Goal: Communication & Community: Answer question/provide support

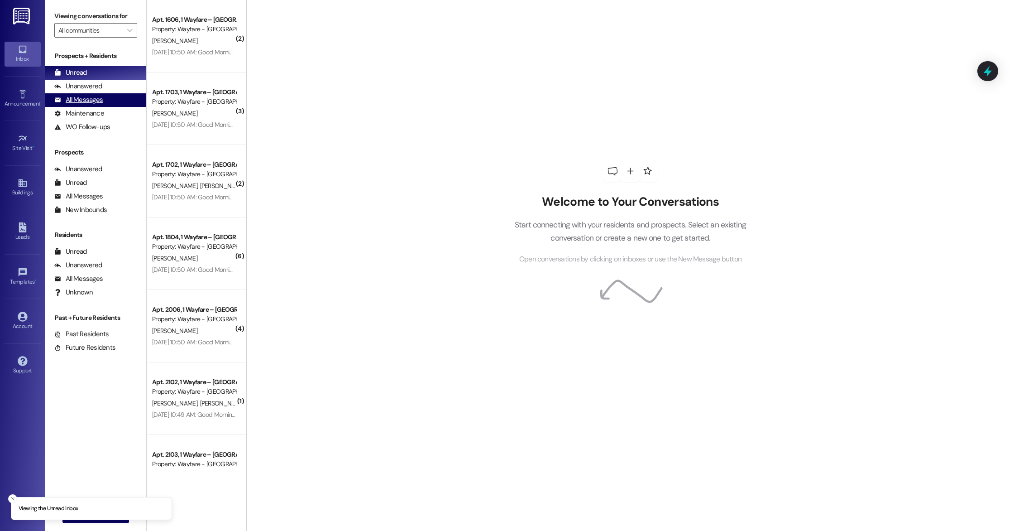
click at [86, 99] on div "All Messages" at bounding box center [78, 100] width 48 height 10
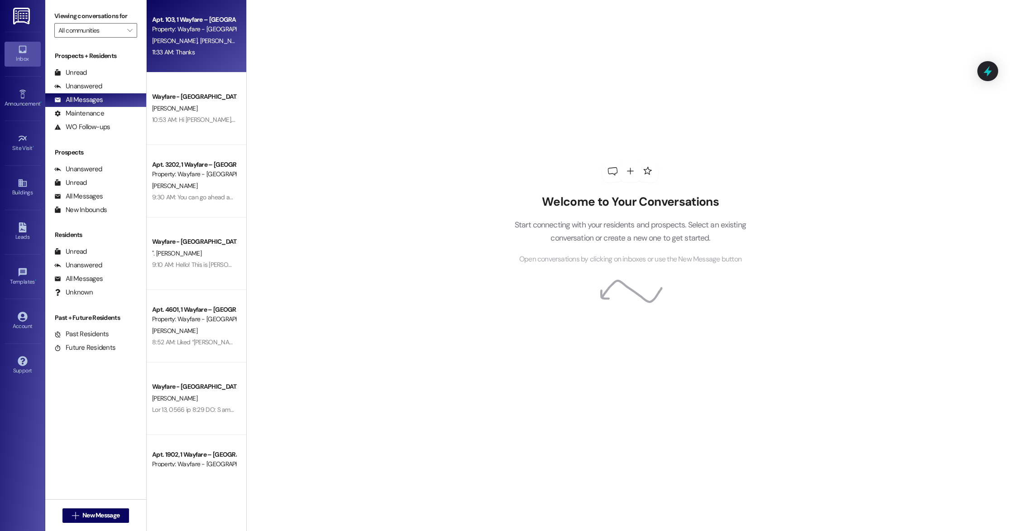
click at [184, 61] on div "Apt. 103, 1 Wayfare – [GEOGRAPHIC_DATA] Property: Wayfare - [GEOGRAPHIC_DATA][P…" at bounding box center [197, 36] width 100 height 72
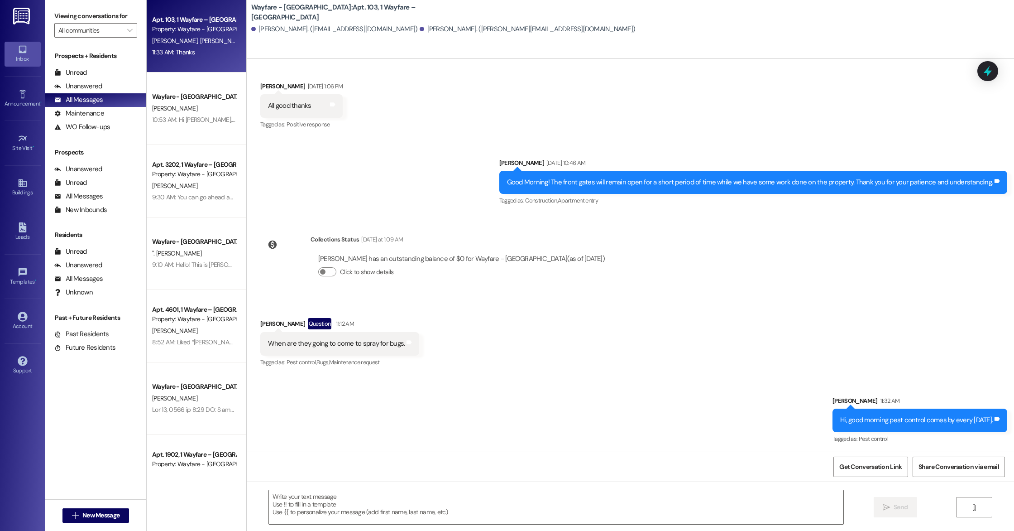
scroll to position [7107, 0]
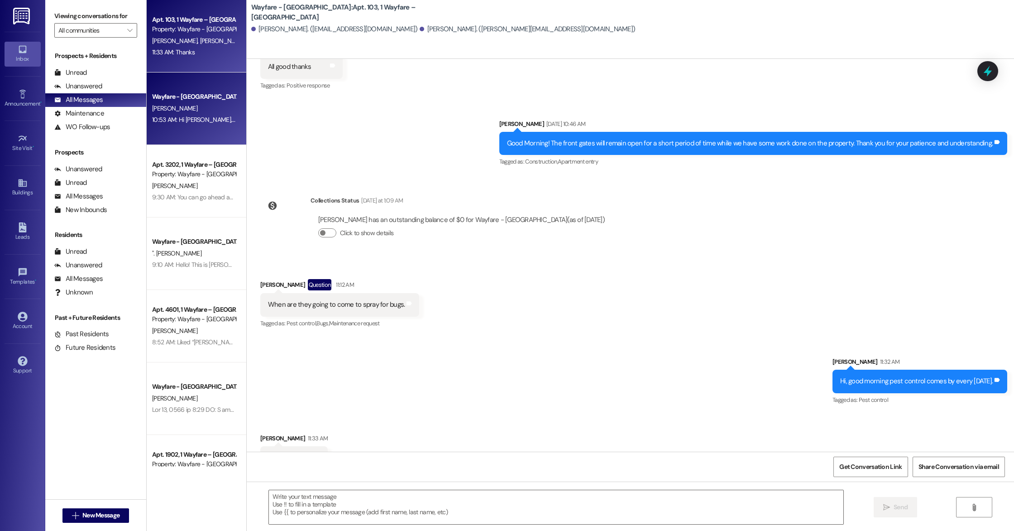
click at [206, 122] on div "10:53 AM: Hi [PERSON_NAME], this is [PERSON_NAME] with Wayfare. I just wanted t…" at bounding box center [418, 119] width 533 height 8
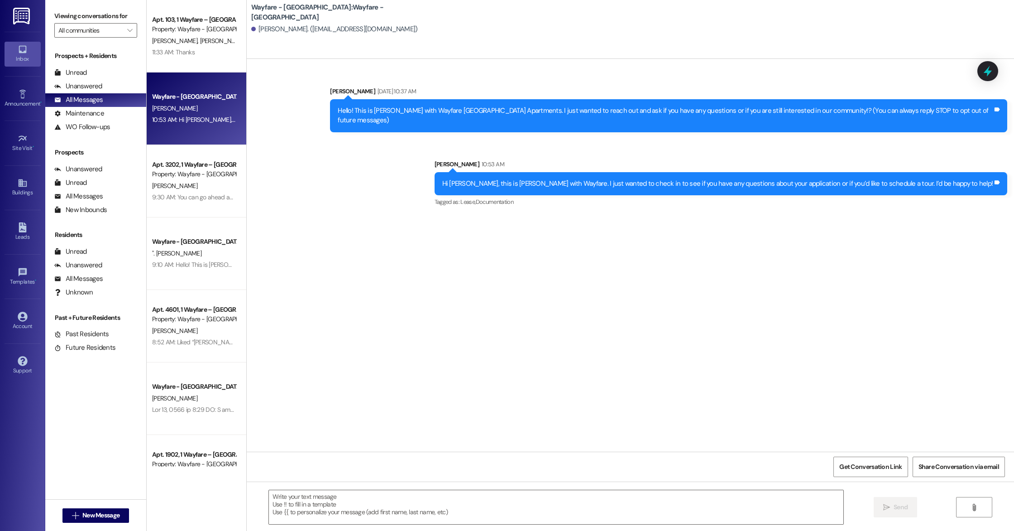
scroll to position [0, 0]
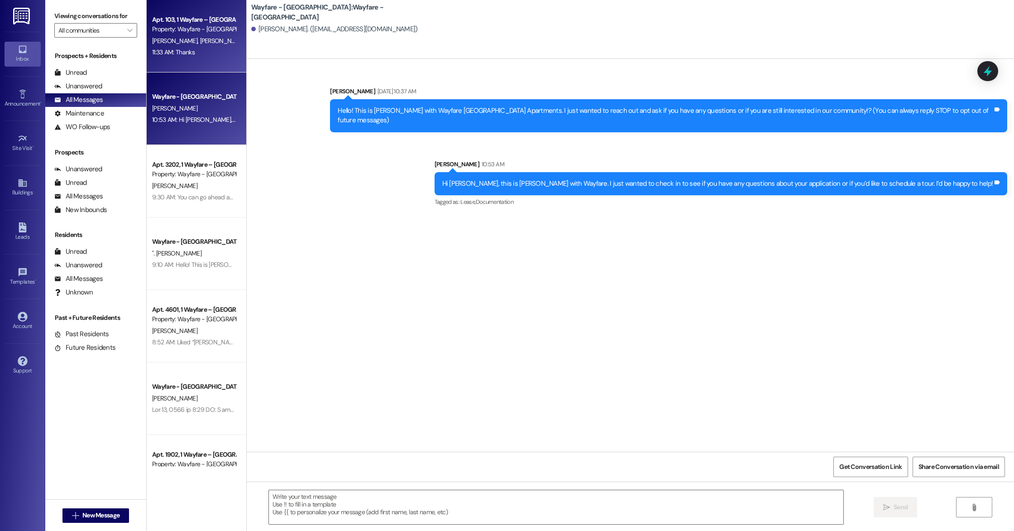
click at [203, 63] on div "Apt. 103, 1 Wayfare – [GEOGRAPHIC_DATA] Property: Wayfare - [GEOGRAPHIC_DATA][P…" at bounding box center [197, 36] width 100 height 72
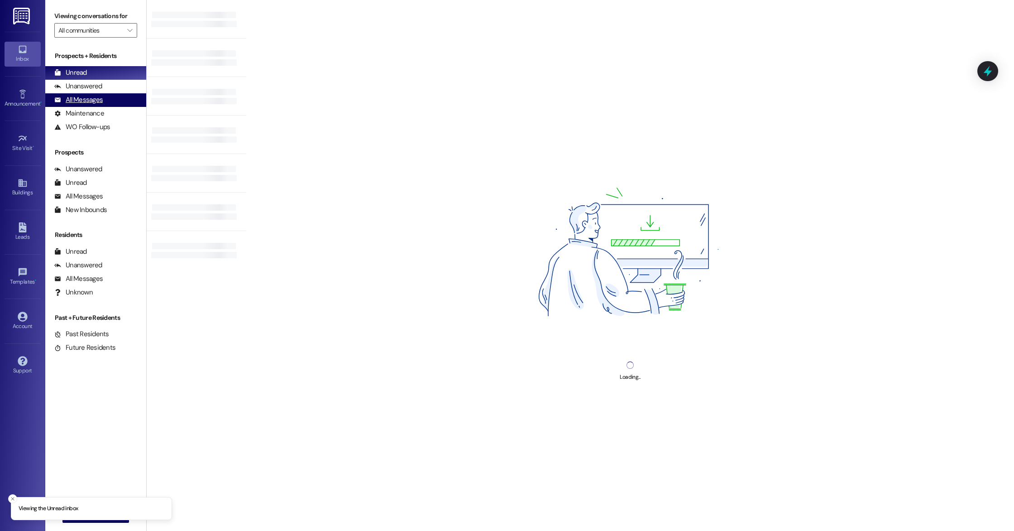
click at [103, 103] on div "All Messages (undefined)" at bounding box center [95, 100] width 101 height 14
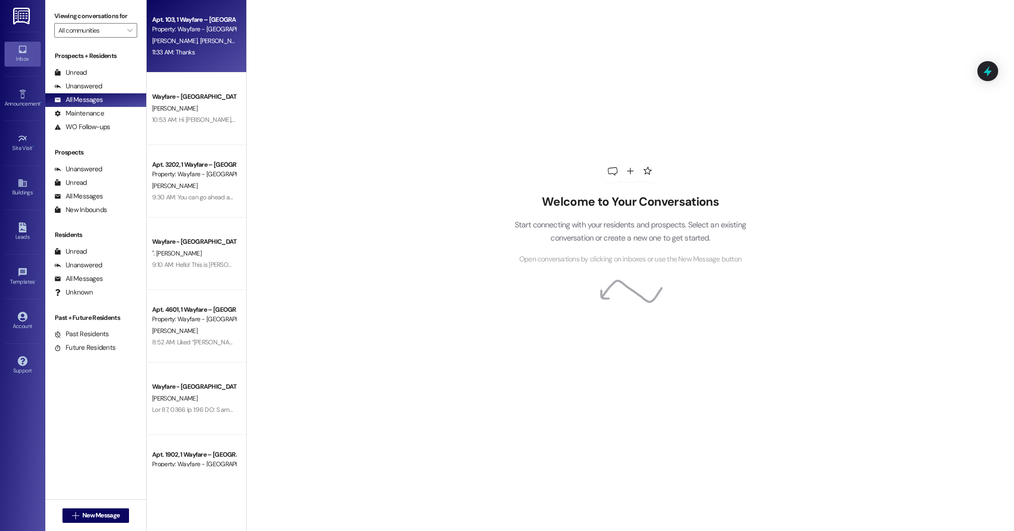
click at [182, 69] on div "Apt. 103, 1 Wayfare – [GEOGRAPHIC_DATA] Property: Wayfare - [GEOGRAPHIC_DATA][P…" at bounding box center [197, 36] width 100 height 72
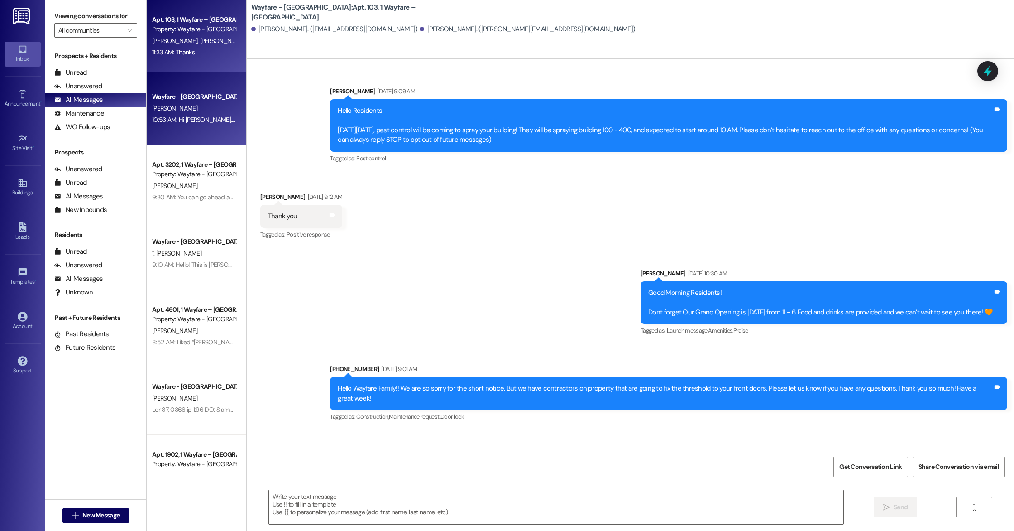
scroll to position [7107, 0]
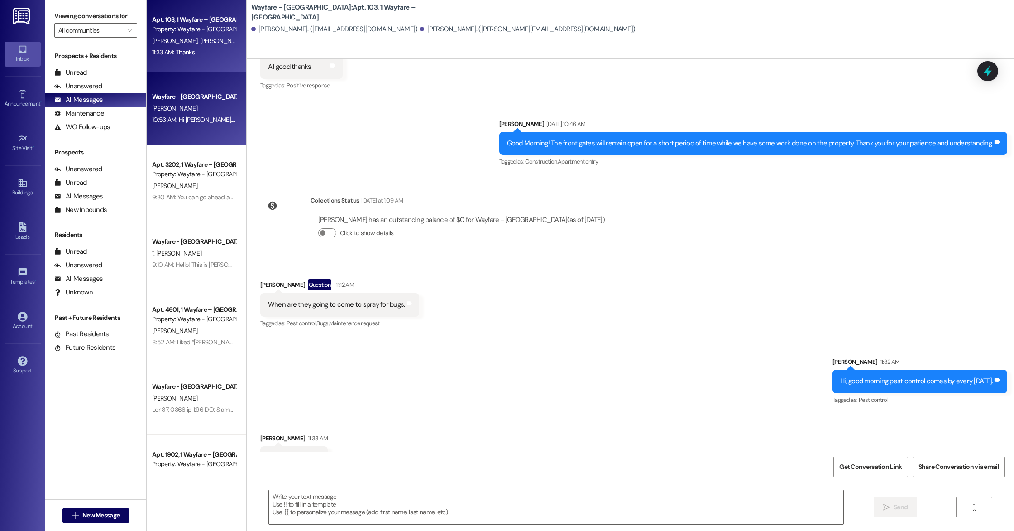
click at [176, 92] on div "Wayfare - [GEOGRAPHIC_DATA]" at bounding box center [194, 97] width 84 height 10
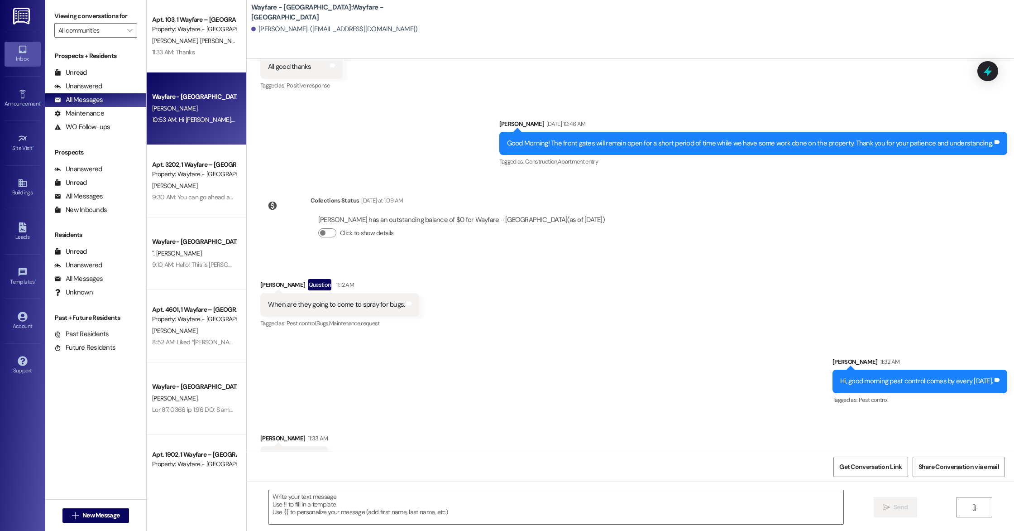
scroll to position [0, 0]
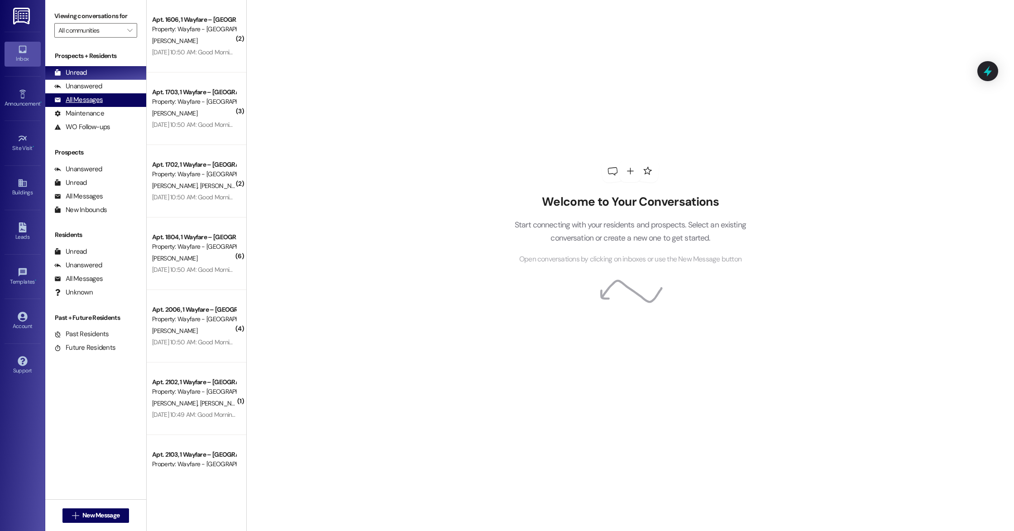
click at [82, 101] on div "All Messages" at bounding box center [78, 100] width 48 height 10
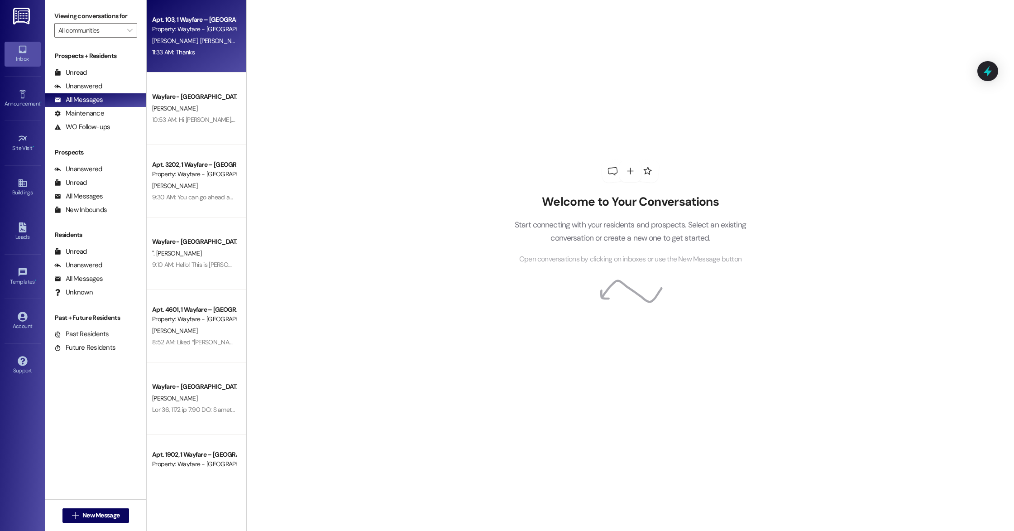
click at [152, 55] on div "11:33 AM: Thanks 11:33 AM: Thanks" at bounding box center [173, 52] width 43 height 8
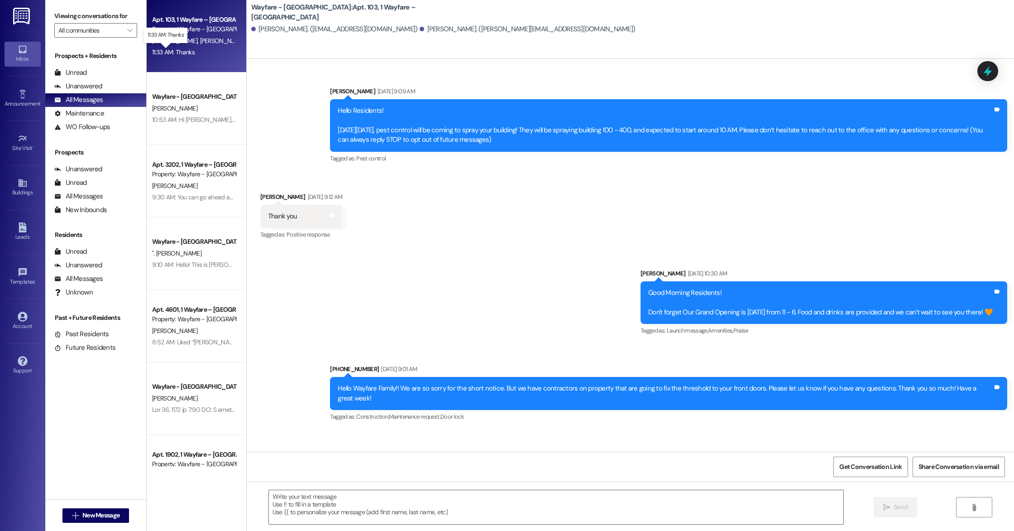
scroll to position [7107, 0]
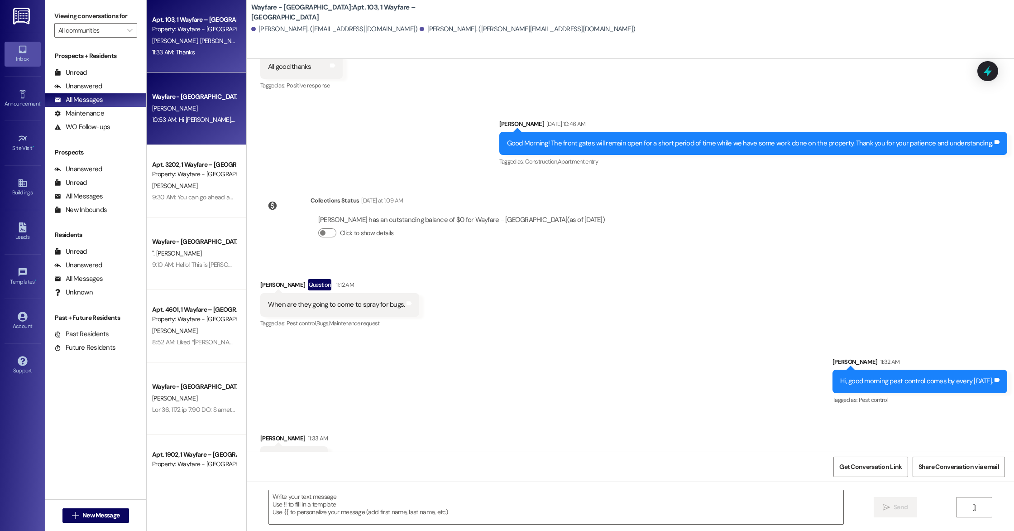
click at [161, 127] on div "Wayfare - Cumberland Park Prospect J. Shelly 10:53 AM: Hi Justin, this is Cindy…" at bounding box center [197, 108] width 100 height 72
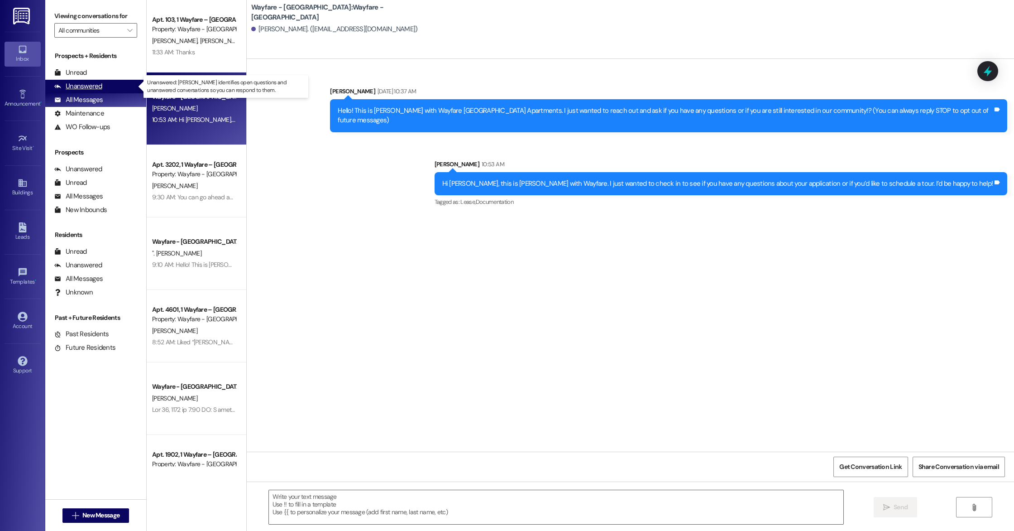
click at [77, 88] on div "Unanswered" at bounding box center [78, 86] width 48 height 10
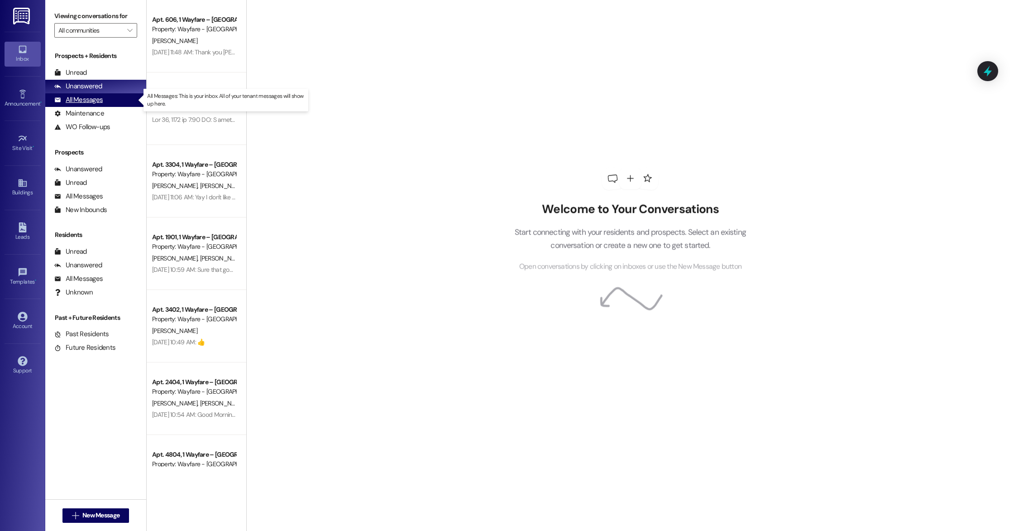
click at [81, 99] on div "All Messages" at bounding box center [78, 100] width 48 height 10
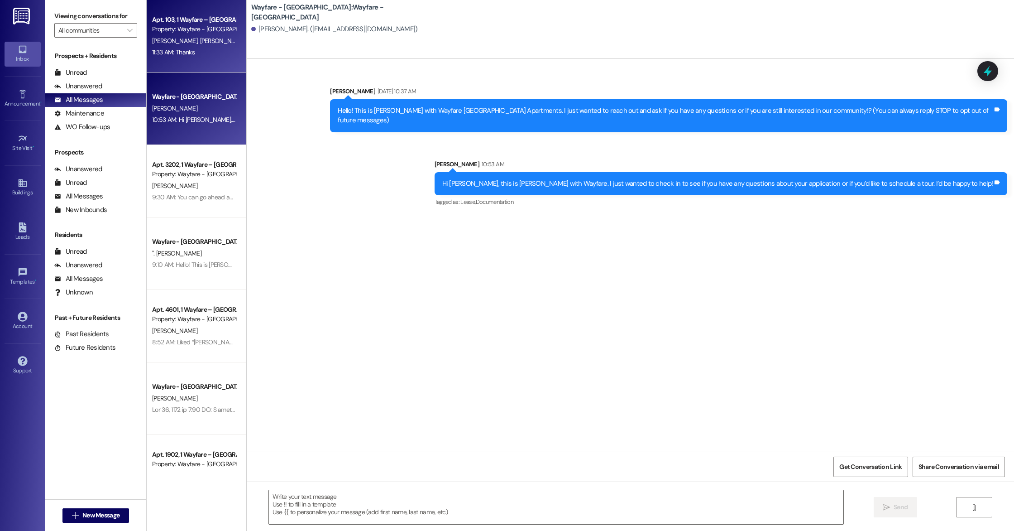
click at [200, 37] on span "[PERSON_NAME]" at bounding box center [222, 41] width 45 height 8
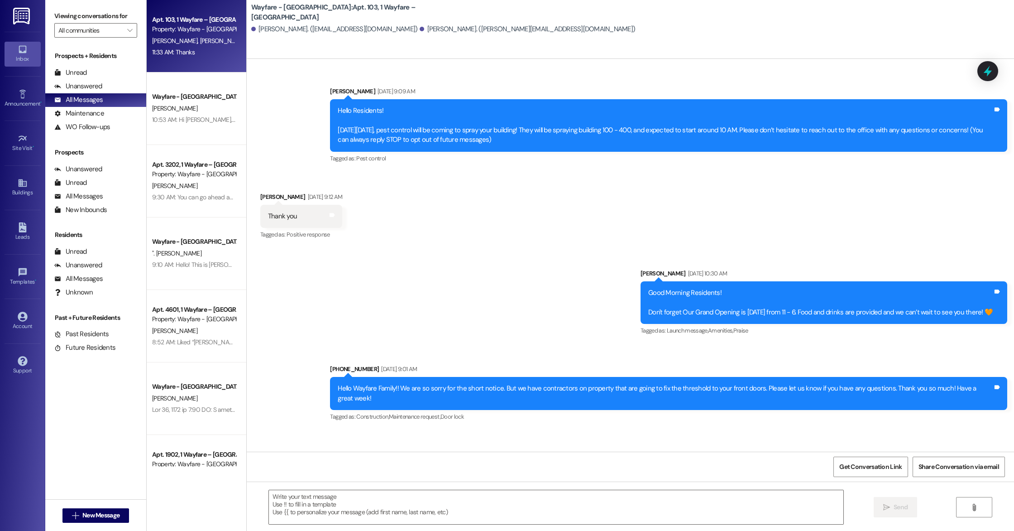
scroll to position [7107, 0]
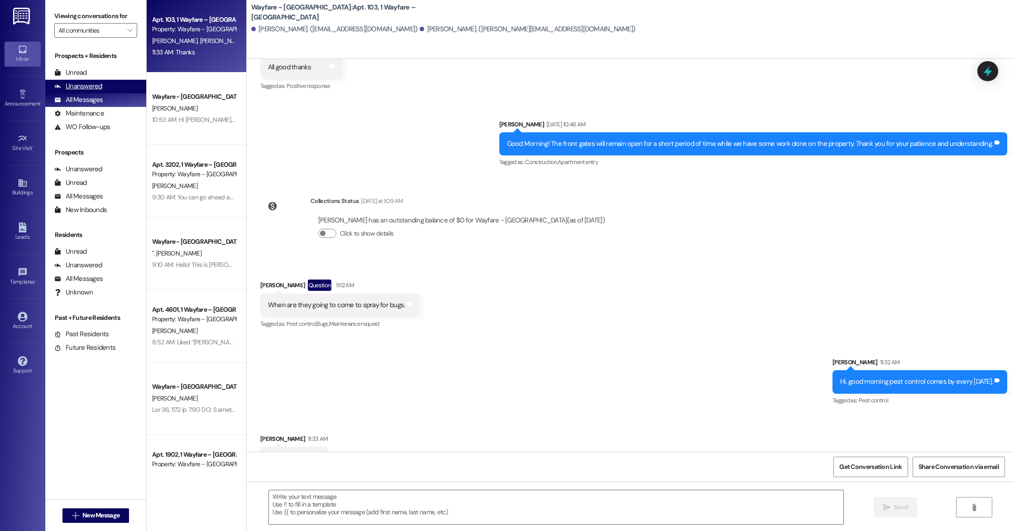
click at [86, 87] on div "Unanswered" at bounding box center [78, 86] width 48 height 10
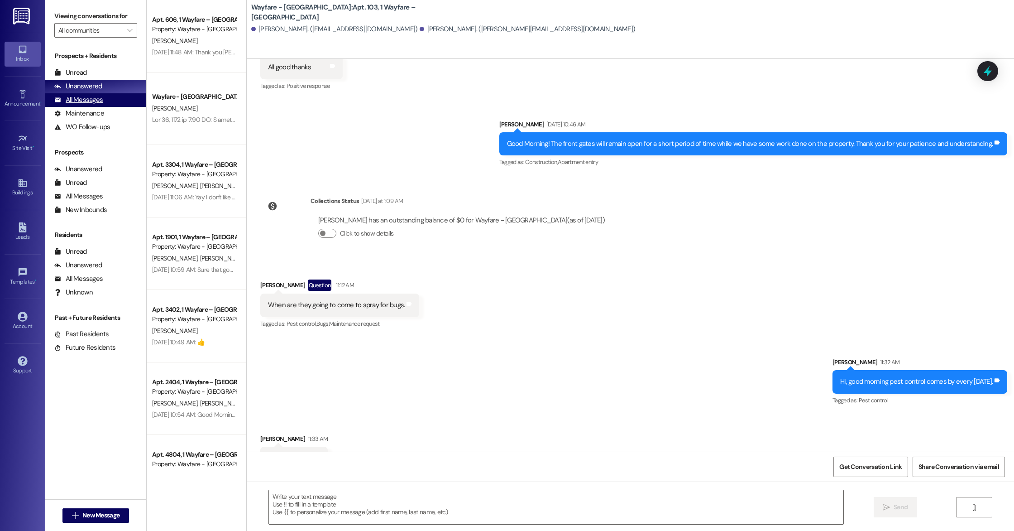
click at [86, 101] on div "All Messages" at bounding box center [78, 100] width 48 height 10
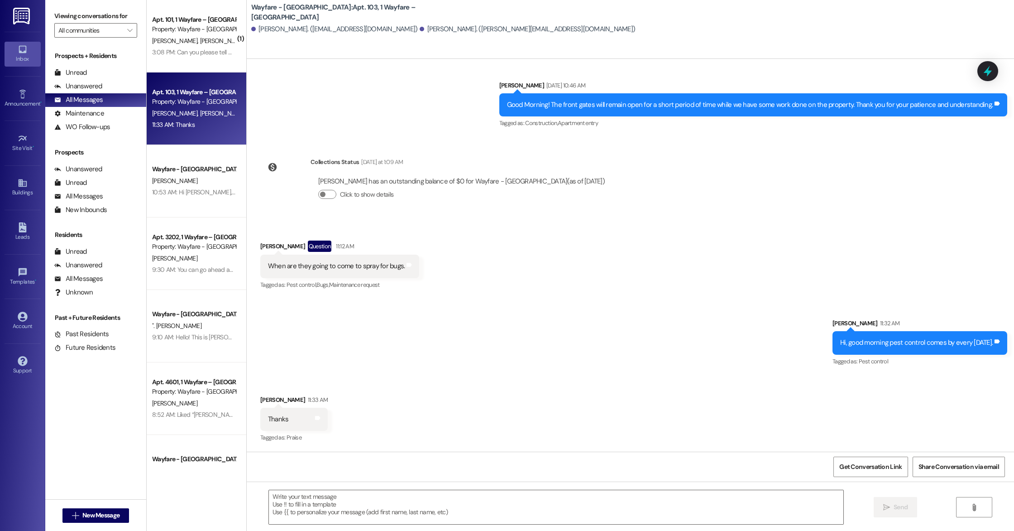
scroll to position [7107, 0]
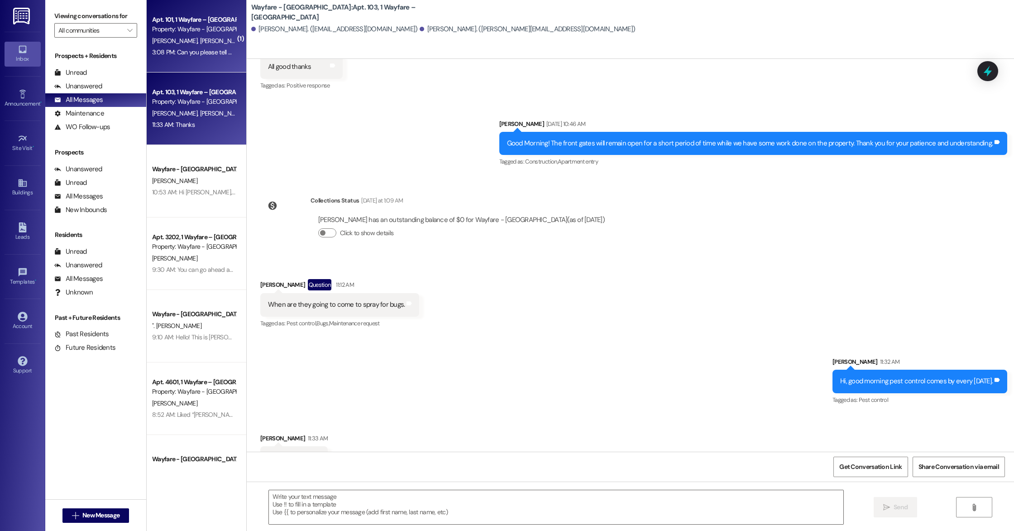
click at [158, 56] on div "3:08 PM: Can you please tell me what time our sprinklers run? 3:08 PM: Can you …" at bounding box center [194, 52] width 86 height 11
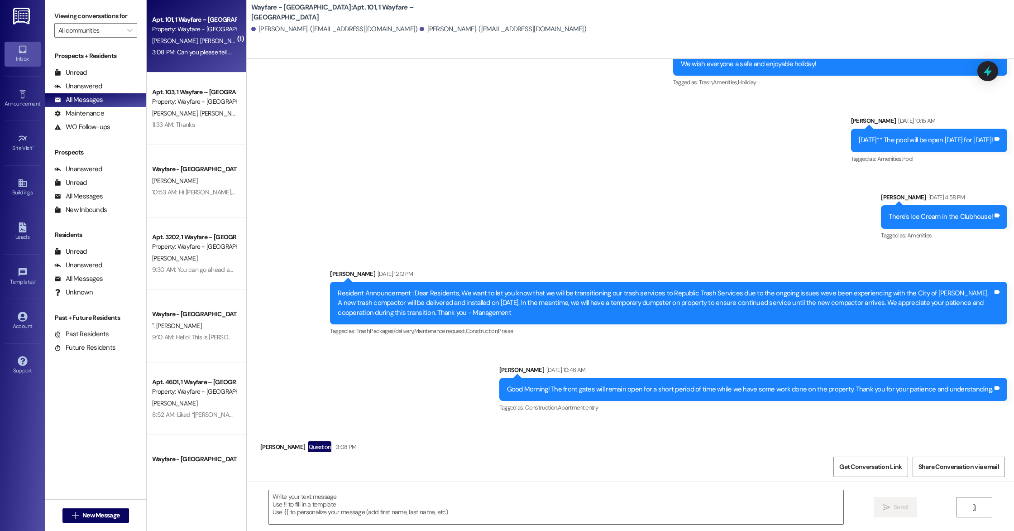
scroll to position [6126, 0]
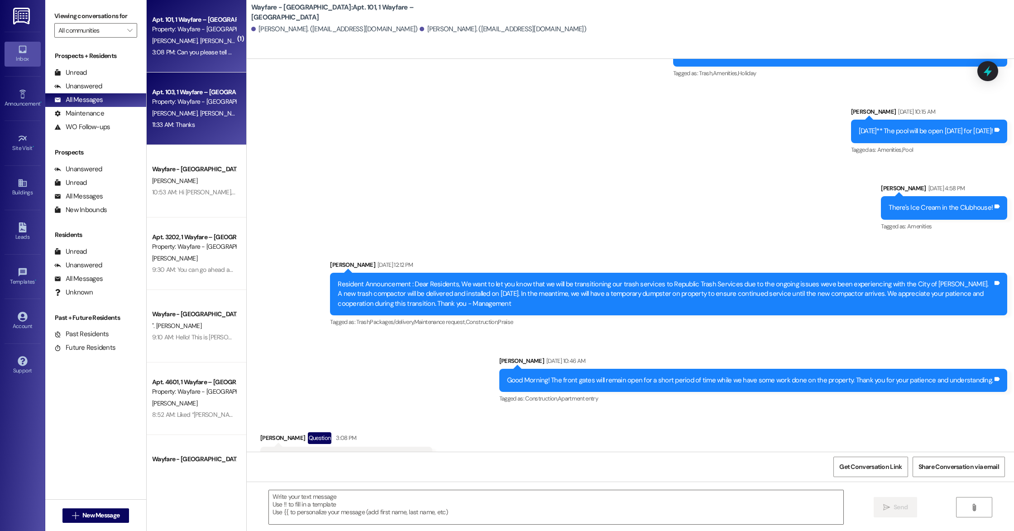
click at [166, 100] on div "Property: Wayfare - [GEOGRAPHIC_DATA]" at bounding box center [194, 102] width 84 height 10
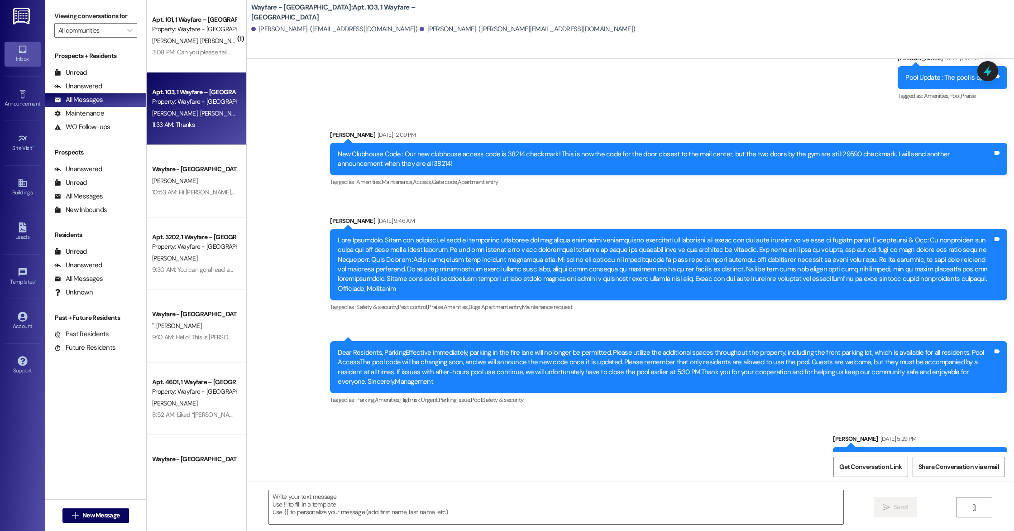
scroll to position [7107, 0]
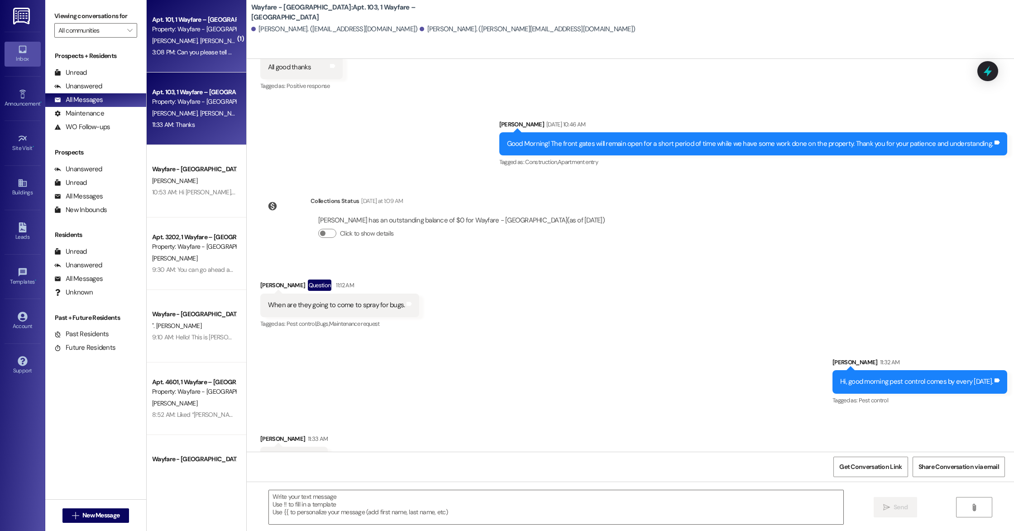
click at [201, 43] on div "J. Miller M. Ely" at bounding box center [194, 40] width 86 height 11
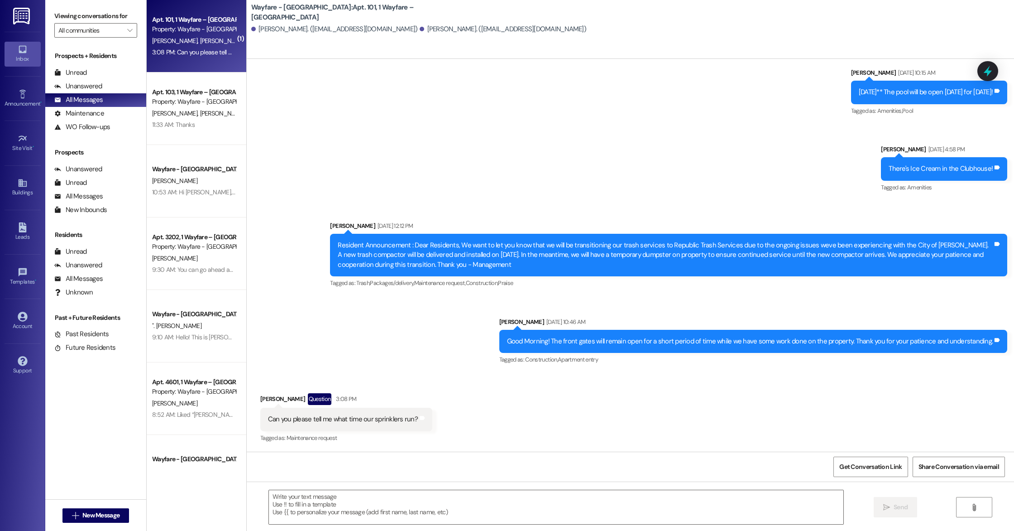
scroll to position [6126, 0]
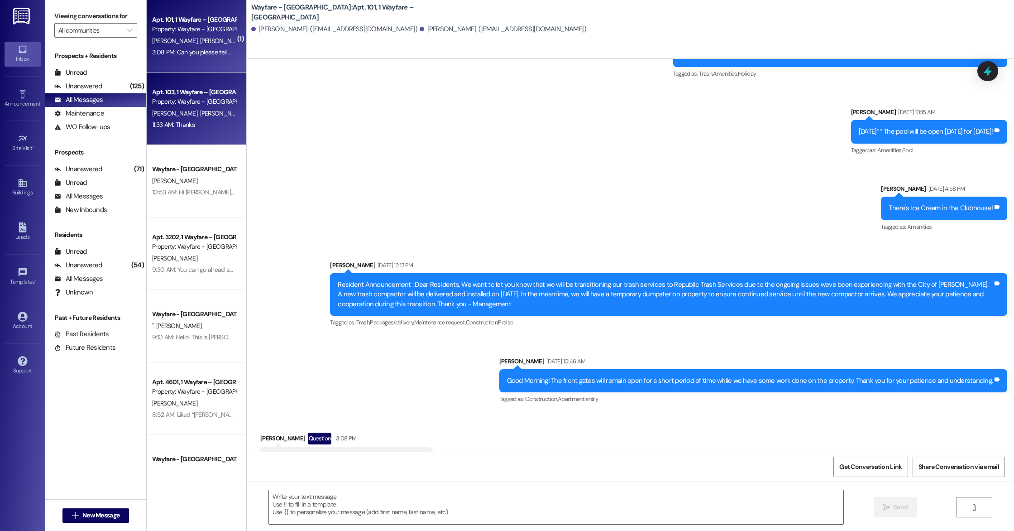
click at [190, 93] on div "Apt. 103, 1 Wayfare – [GEOGRAPHIC_DATA]" at bounding box center [194, 92] width 84 height 10
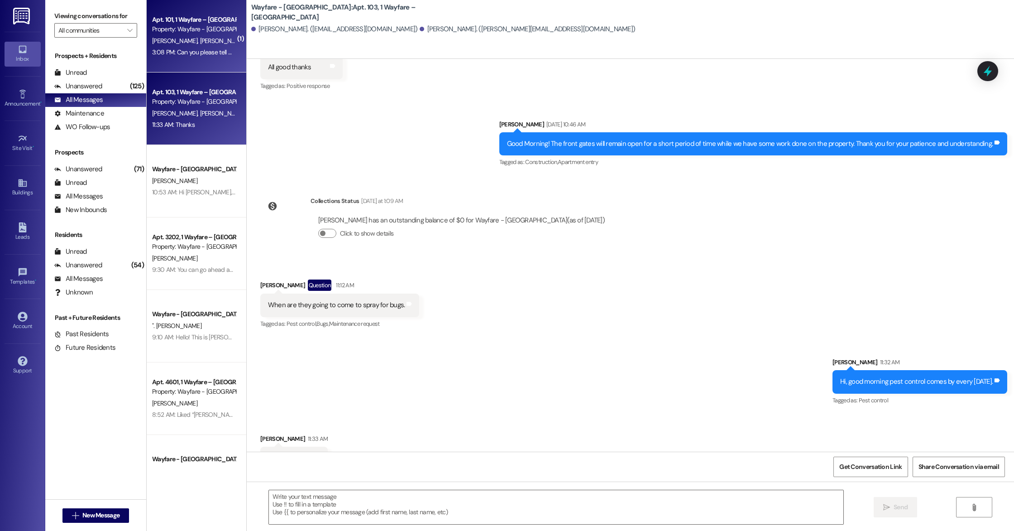
click at [200, 44] on span "M. Ely" at bounding box center [222, 41] width 45 height 8
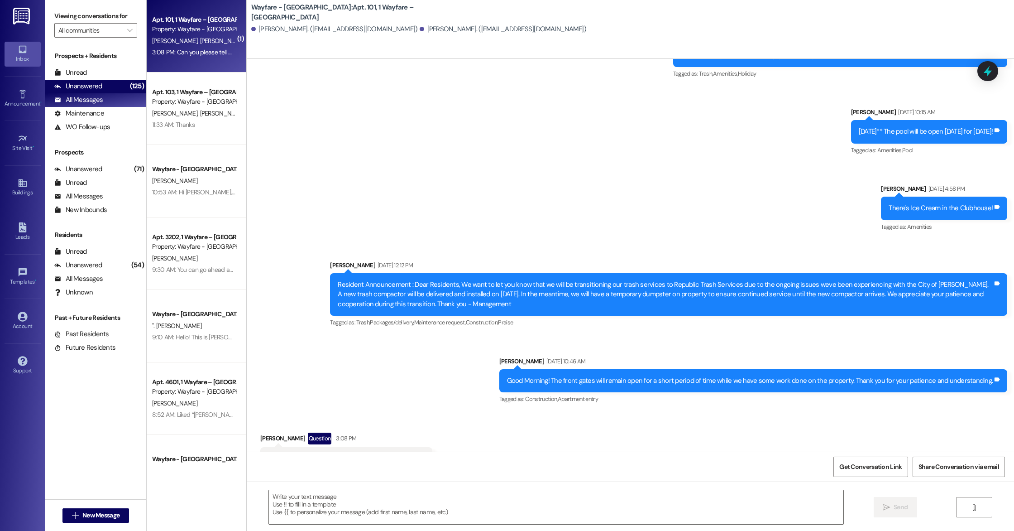
click at [72, 89] on div "Unanswered" at bounding box center [78, 86] width 48 height 10
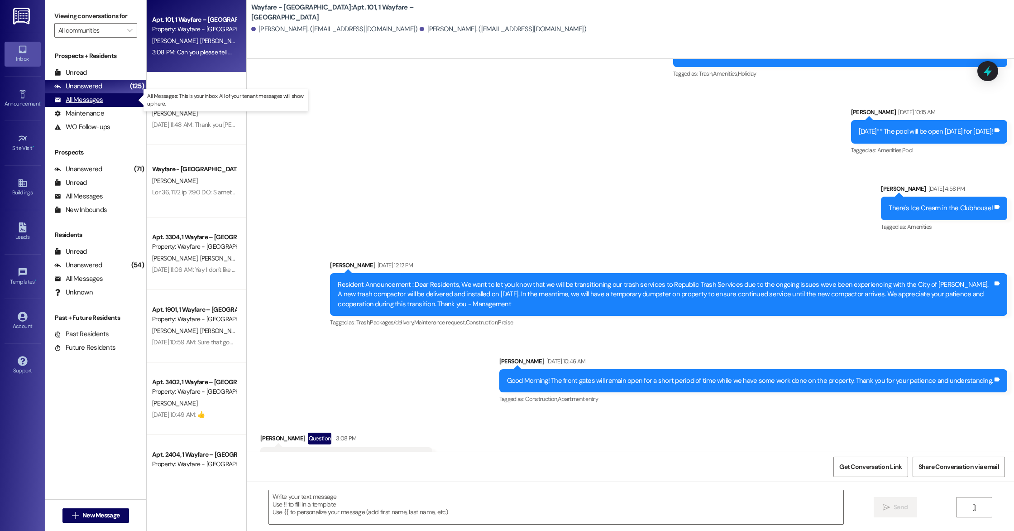
click at [73, 100] on div "All Messages" at bounding box center [78, 100] width 48 height 10
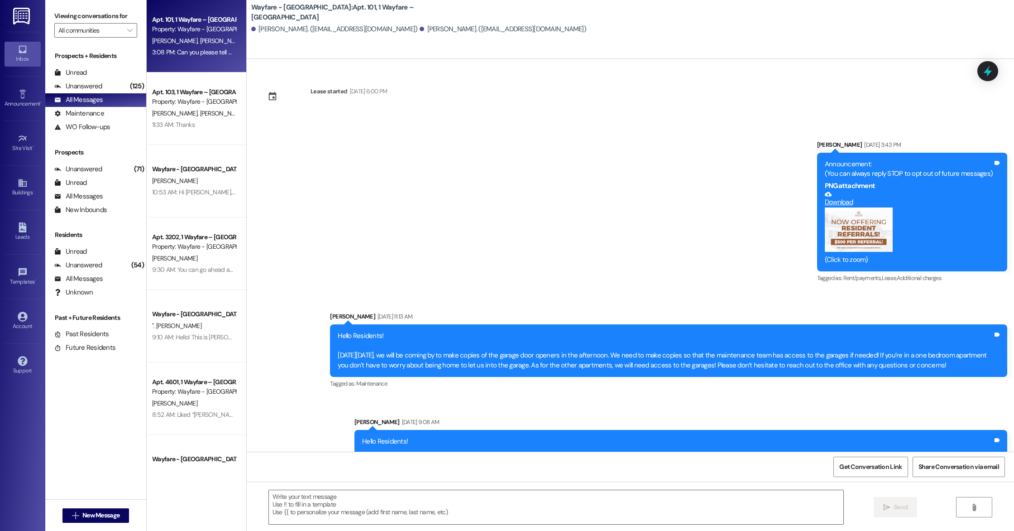
scroll to position [0, 0]
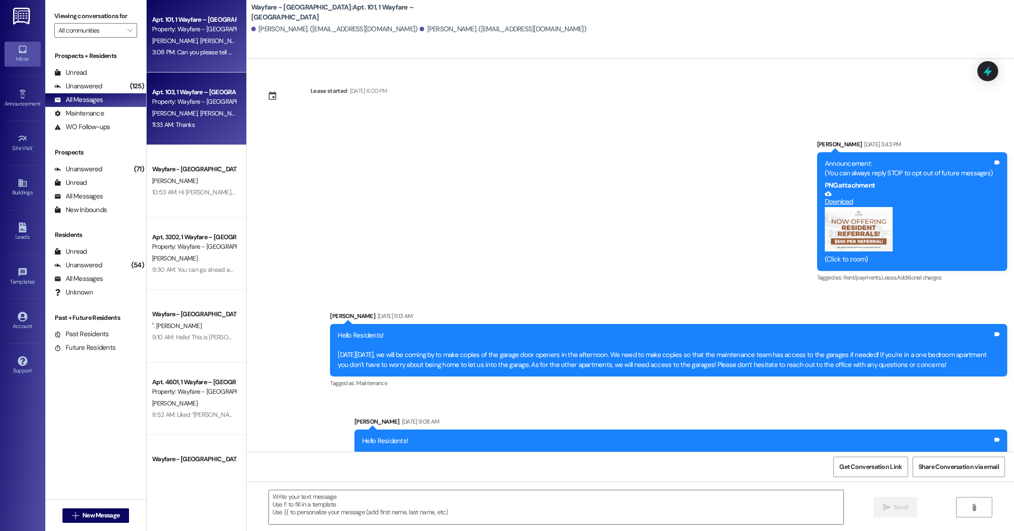
click at [192, 131] on div "Apt. 103, 1 Wayfare – [GEOGRAPHIC_DATA] Property: Wayfare - [GEOGRAPHIC_DATA][P…" at bounding box center [197, 108] width 100 height 72
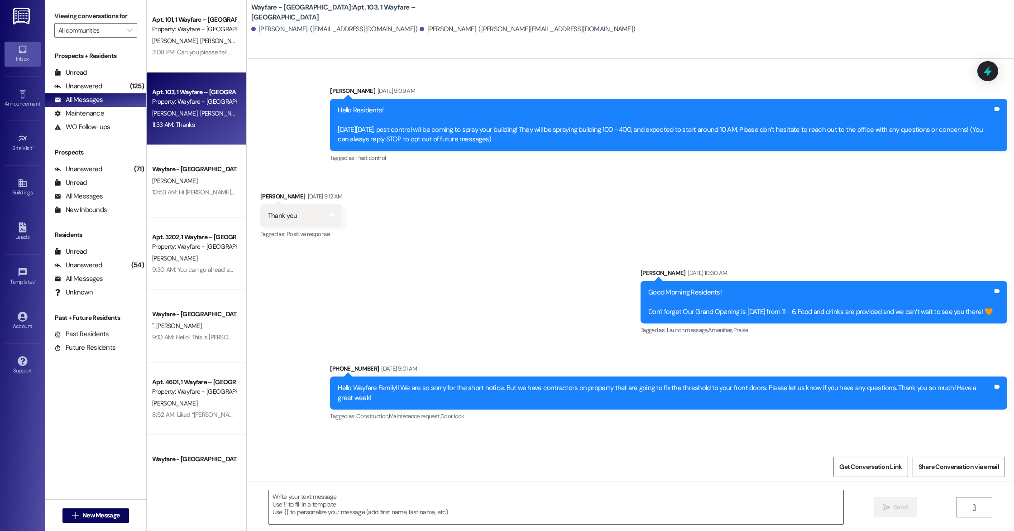
scroll to position [7107, 0]
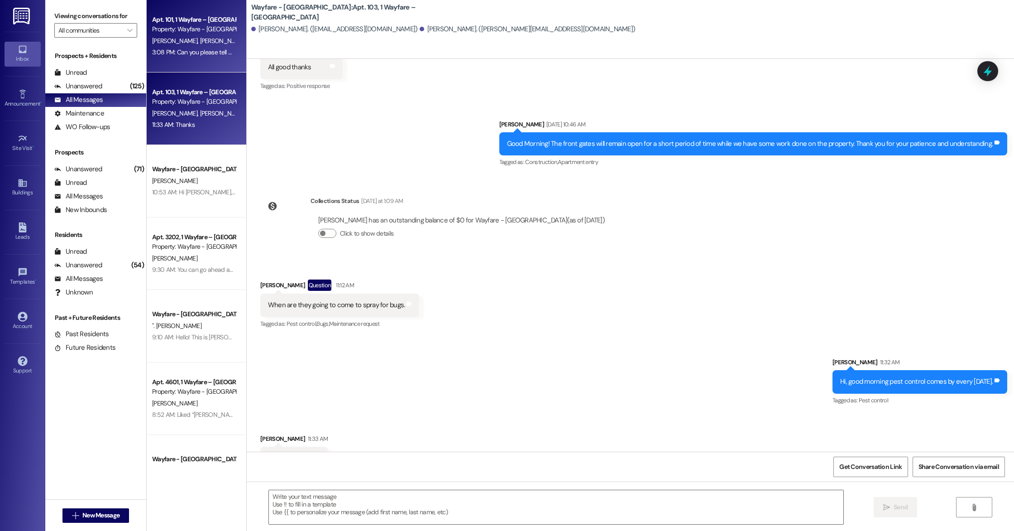
click at [176, 60] on div "Apt. 101, 1 Wayfare – Cumberland Park Property: Wayfare - Cumberland Park J. Mi…" at bounding box center [197, 36] width 100 height 72
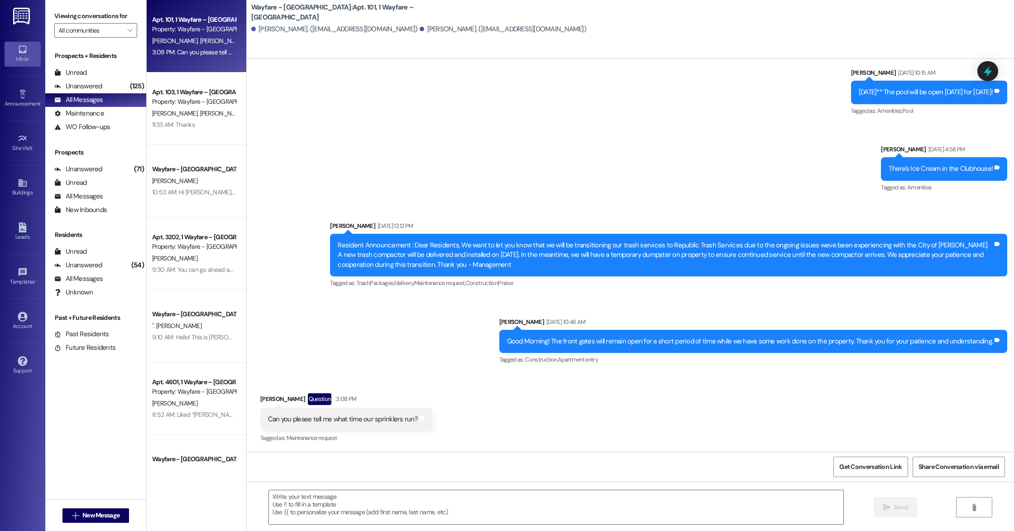
scroll to position [6126, 0]
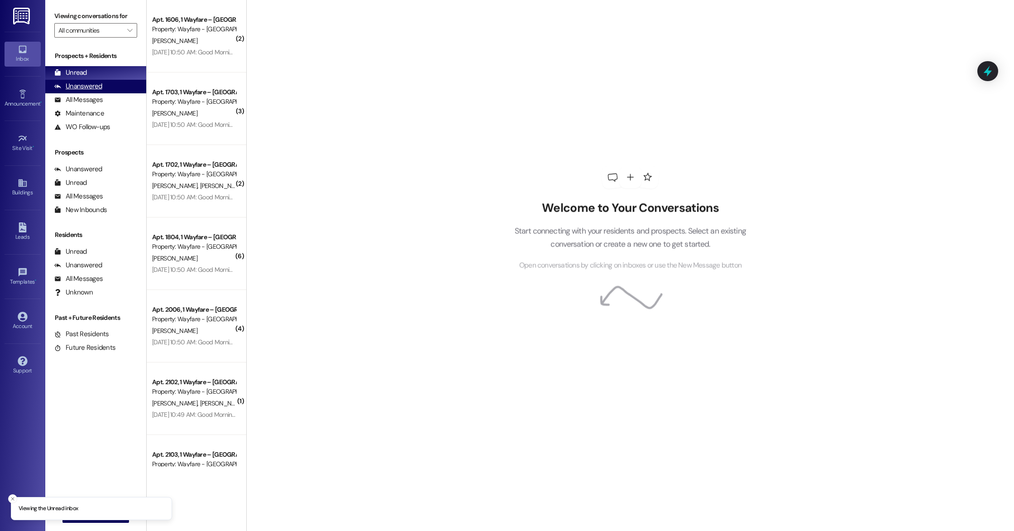
click at [71, 92] on div "Unanswered (0)" at bounding box center [95, 87] width 101 height 14
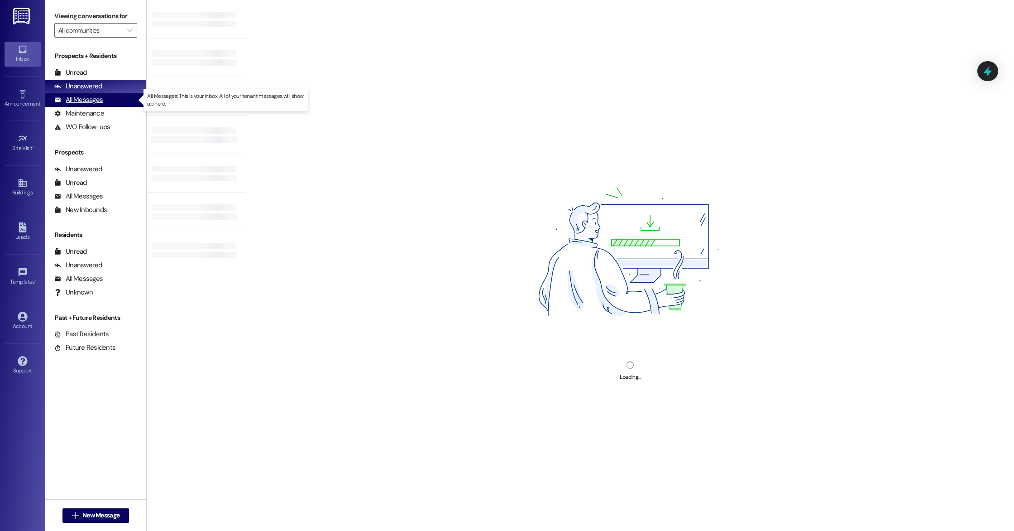
click at [70, 100] on div "All Messages" at bounding box center [78, 100] width 48 height 10
